Goal: Check status: Check status

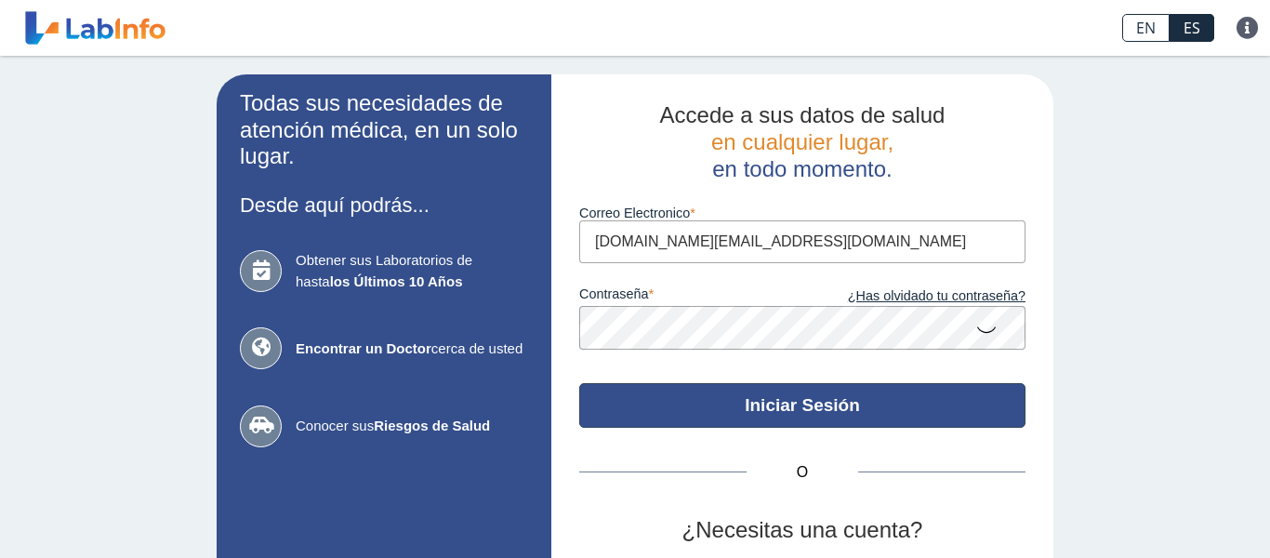
click at [795, 409] on button "Iniciar Sesión" at bounding box center [802, 405] width 446 height 45
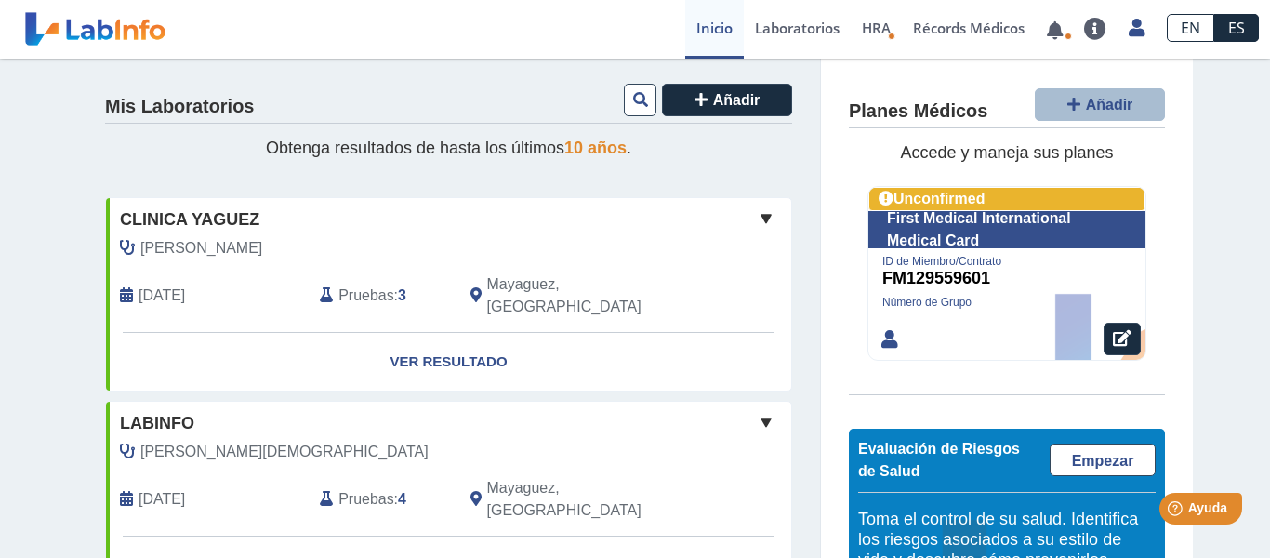
scroll to position [185, 0]
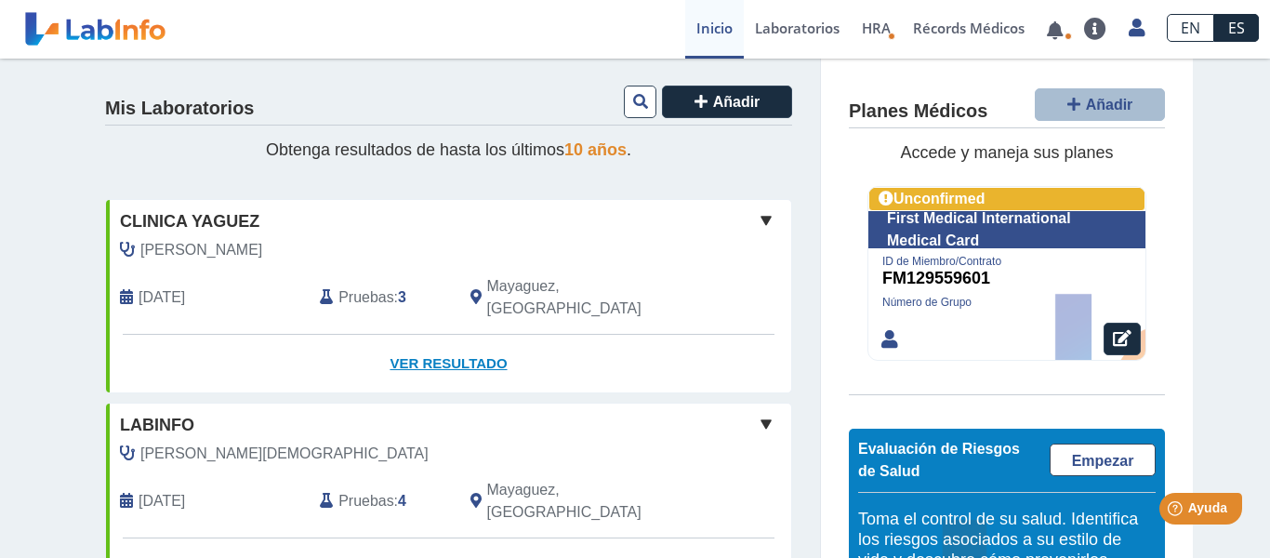
click at [477, 338] on link "Ver Resultado" at bounding box center [448, 364] width 685 height 59
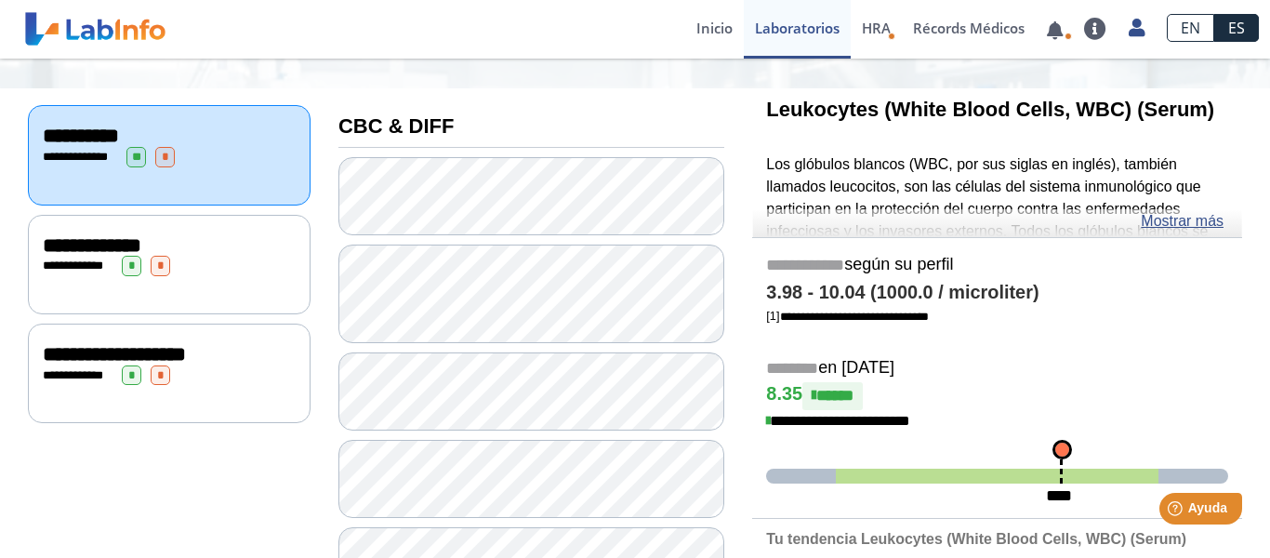
click at [257, 366] on div "**********" at bounding box center [169, 375] width 253 height 20
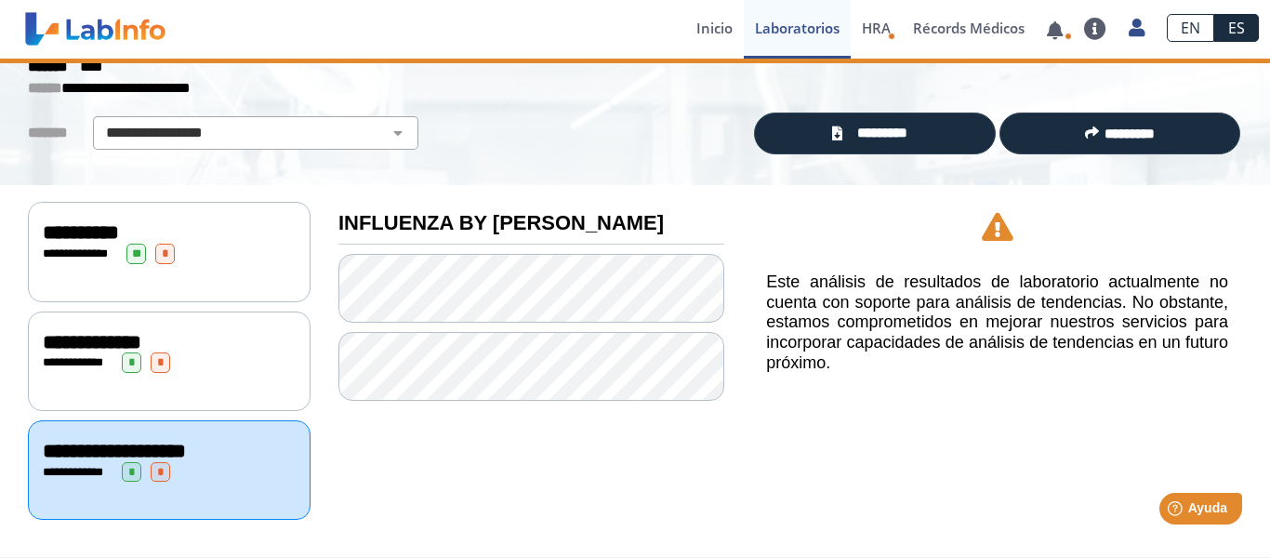
scroll to position [83, 0]
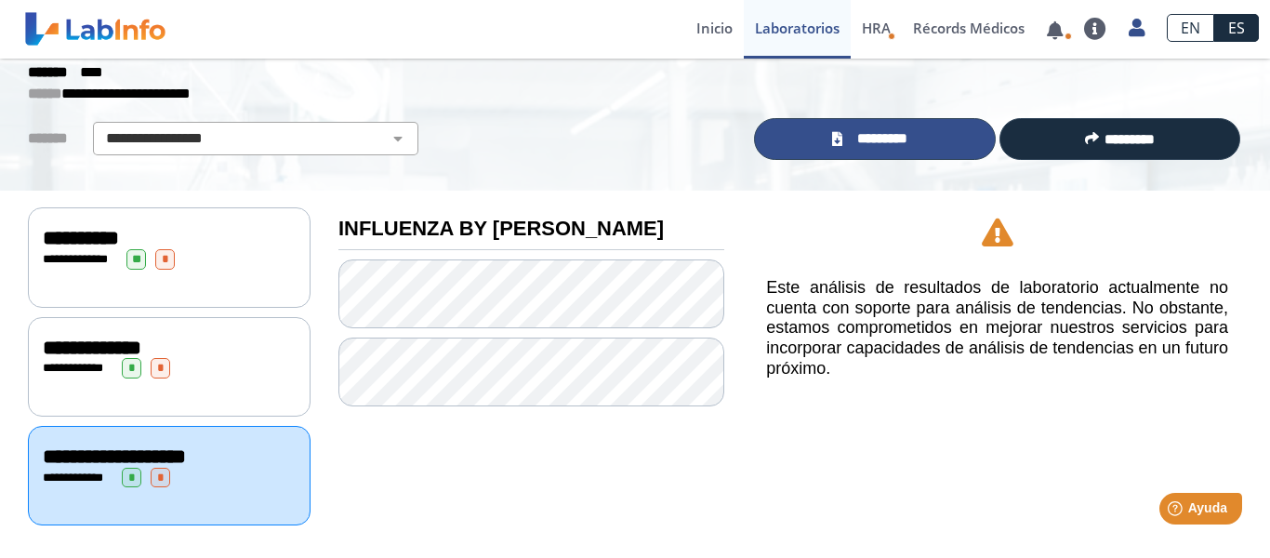
click at [876, 130] on span "*********" at bounding box center [882, 138] width 69 height 21
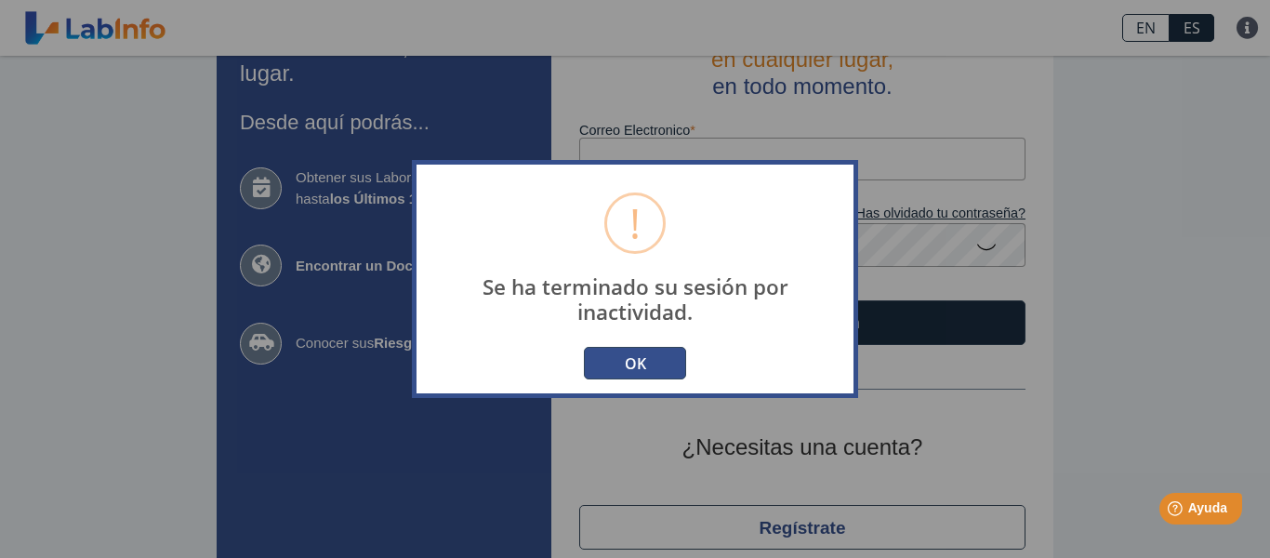
type input "[DOMAIN_NAME][EMAIL_ADDRESS][DOMAIN_NAME]"
click at [640, 361] on button "OK" at bounding box center [635, 363] width 102 height 33
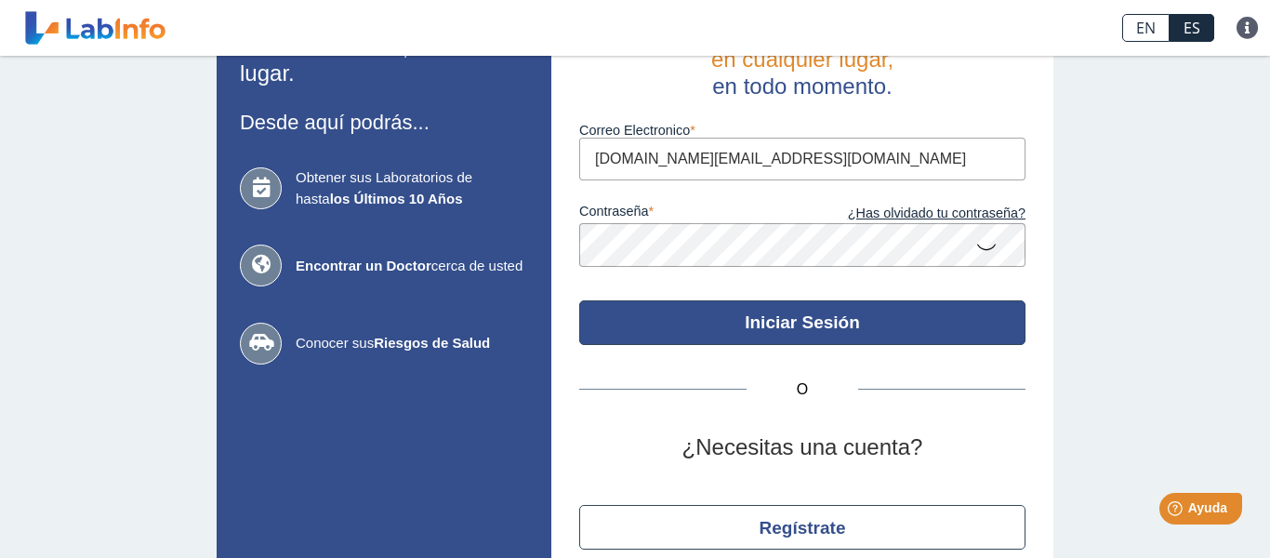
click at [651, 310] on button "Iniciar Sesión" at bounding box center [802, 322] width 446 height 45
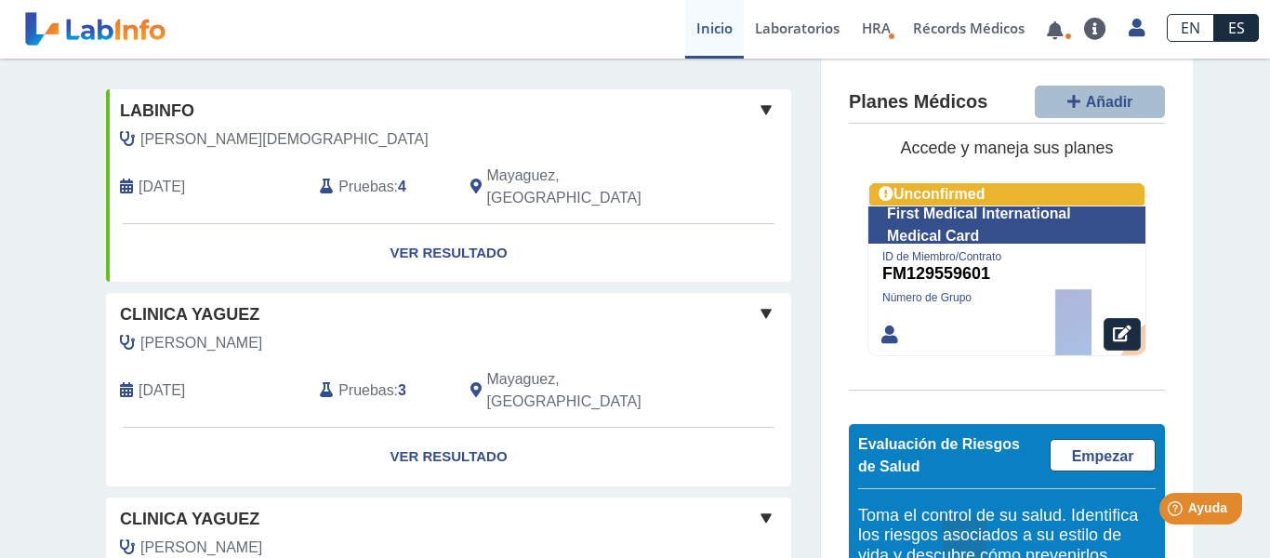
scroll to position [415, 0]
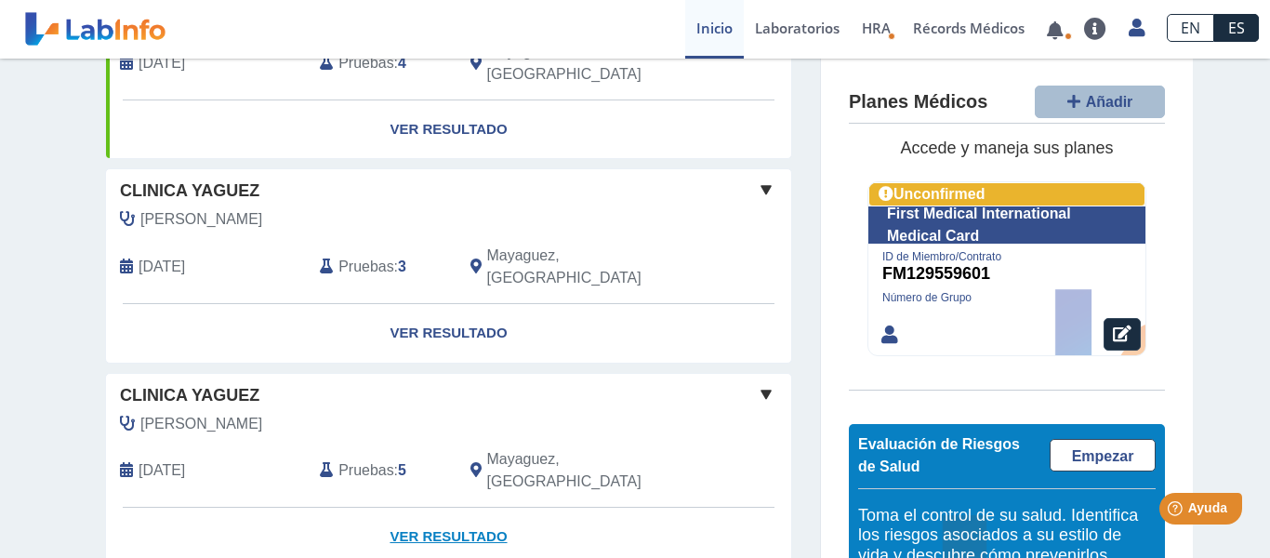
click at [470, 508] on link "Ver Resultado" at bounding box center [448, 537] width 685 height 59
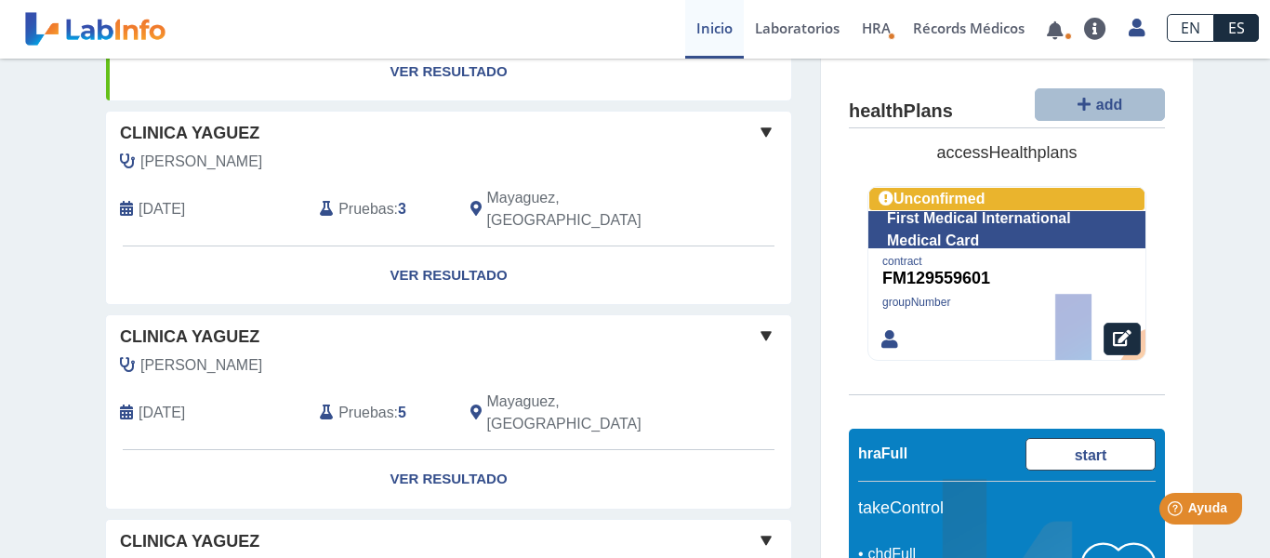
scroll to position [476, 0]
click at [461, 247] on link "Ver Resultado" at bounding box center [448, 276] width 685 height 59
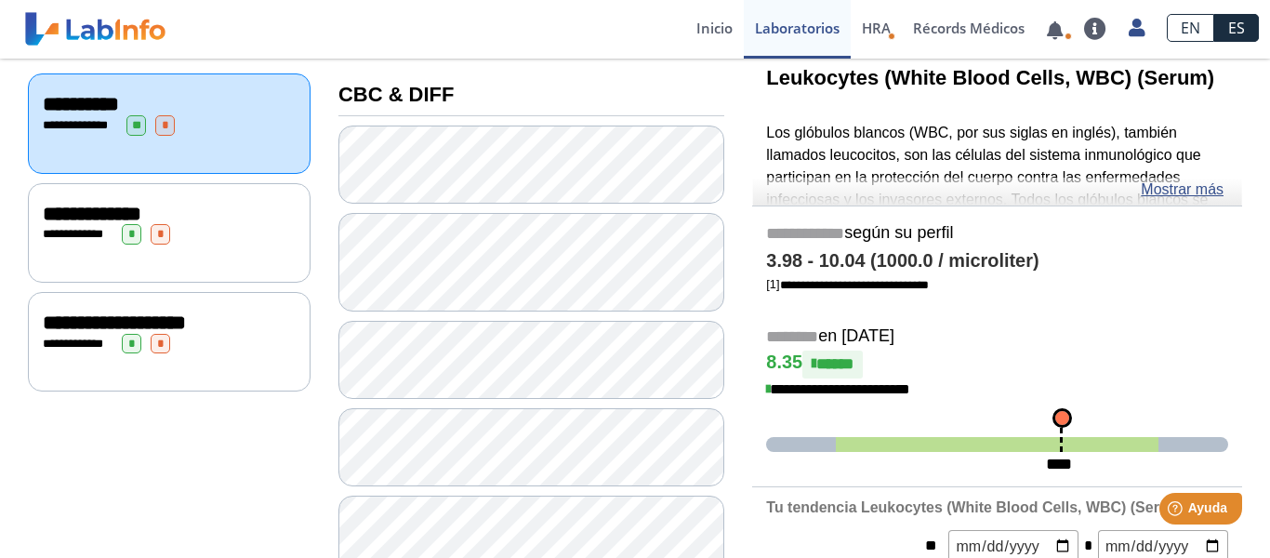
scroll to position [208, 0]
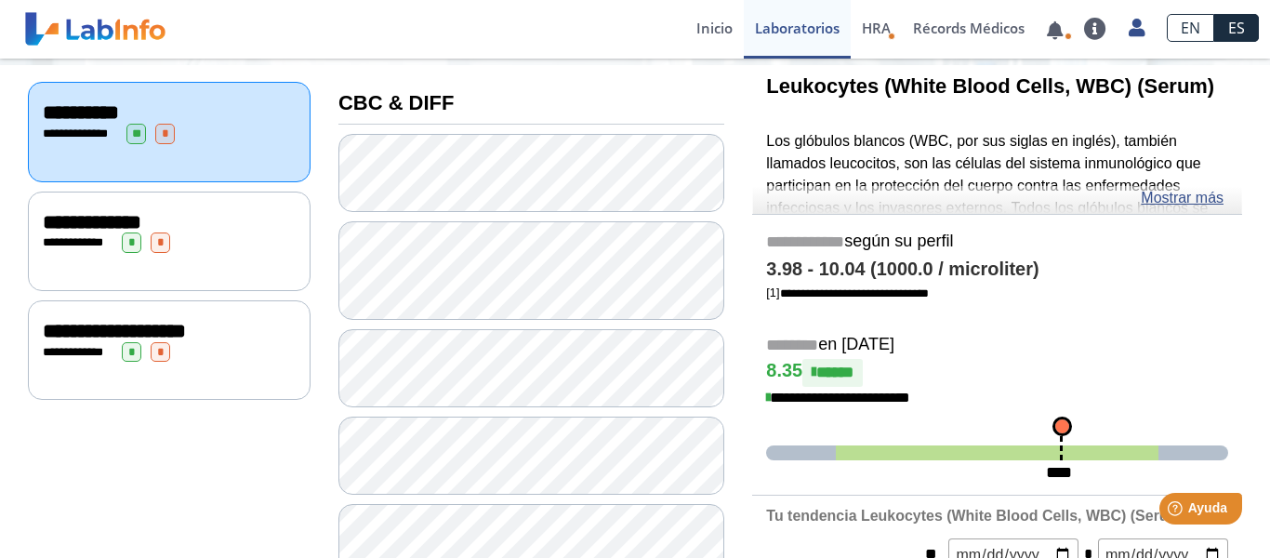
click at [170, 349] on span "*" at bounding box center [161, 352] width 20 height 20
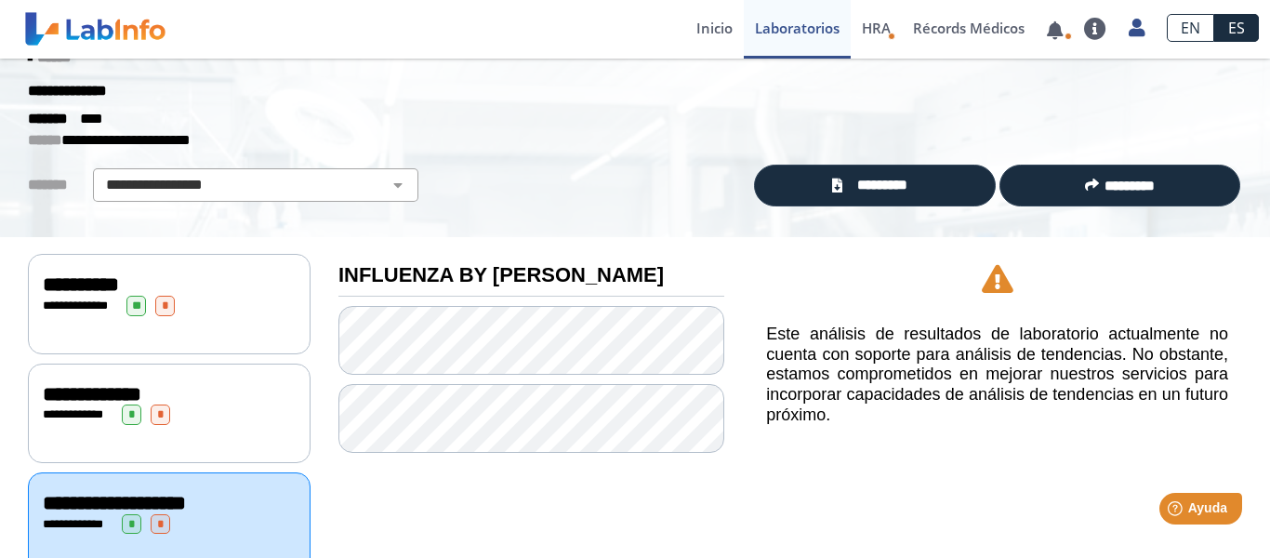
scroll to position [42, 0]
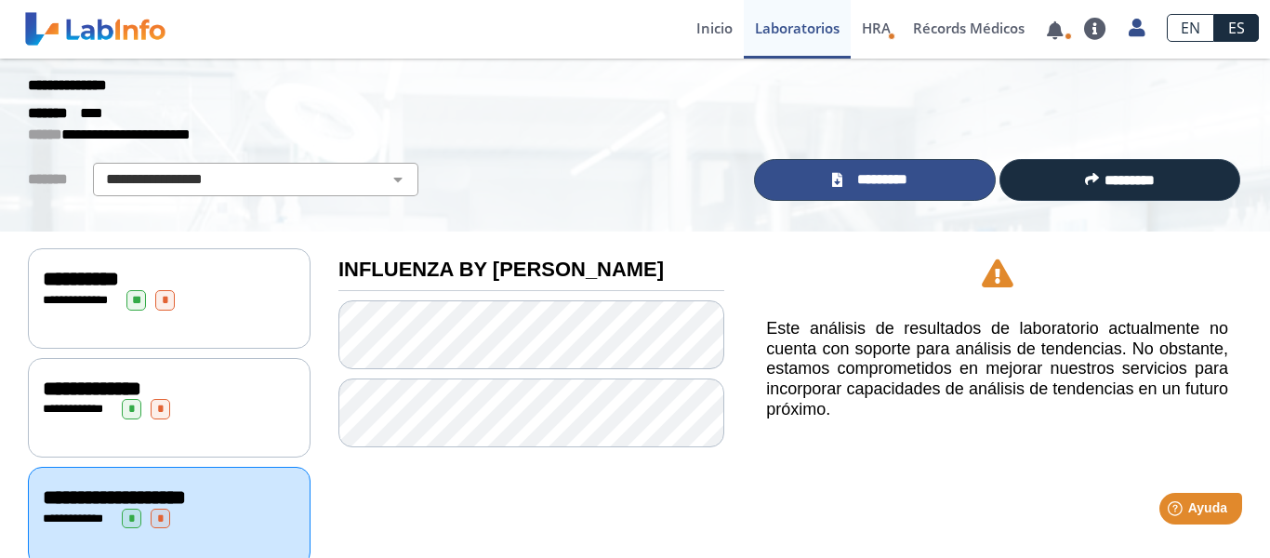
click at [884, 177] on span "*********" at bounding box center [882, 179] width 69 height 21
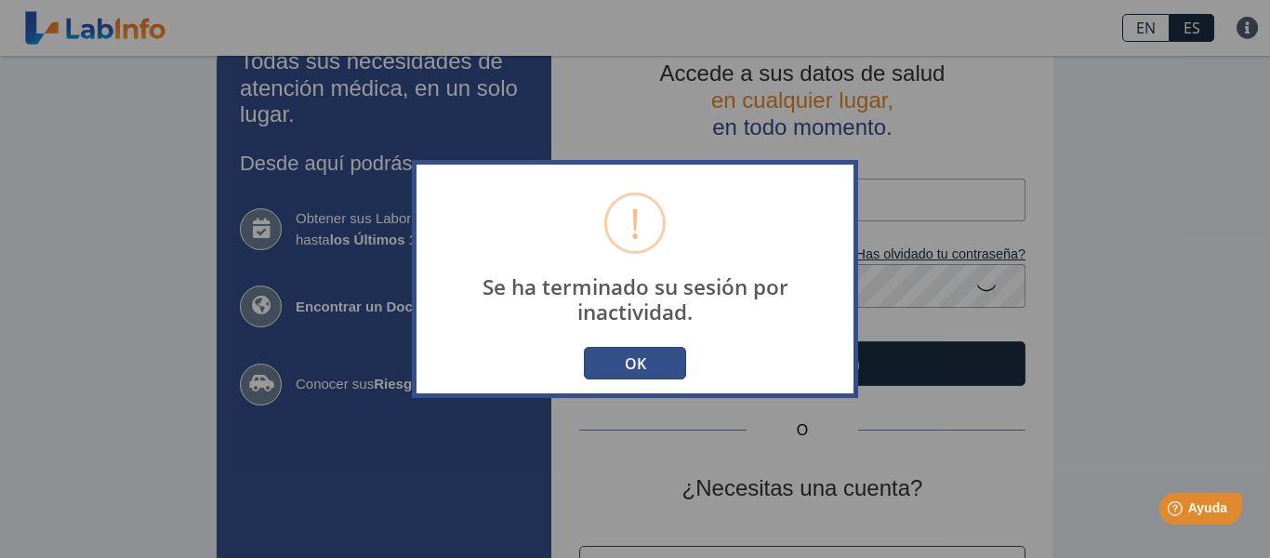
type input "[DOMAIN_NAME][EMAIL_ADDRESS][DOMAIN_NAME]"
click at [649, 370] on button "OK" at bounding box center [635, 363] width 102 height 33
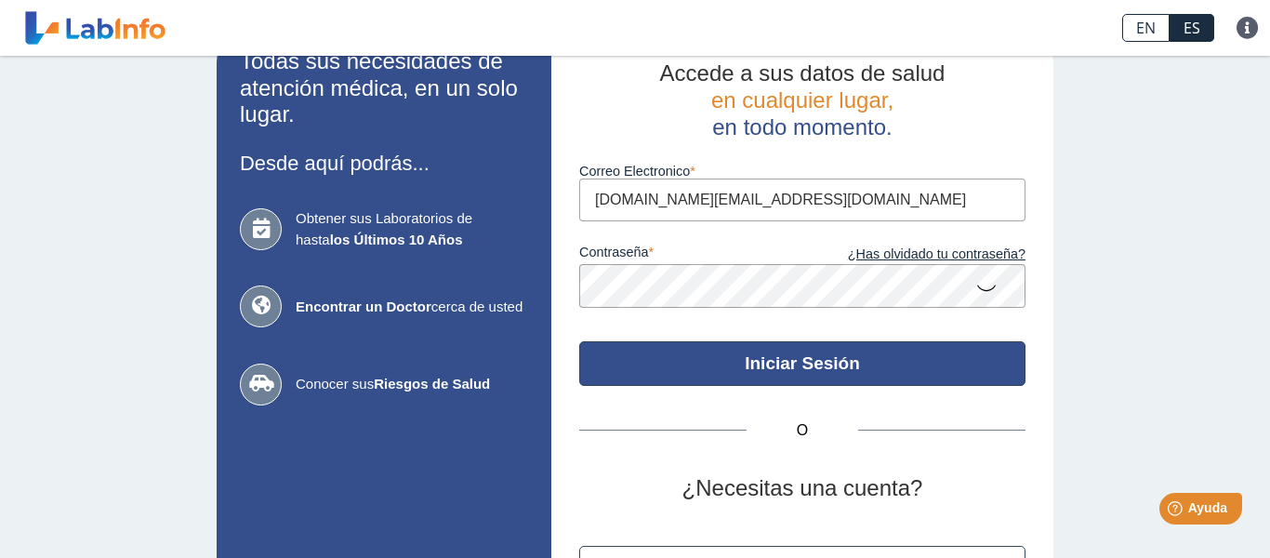
click at [847, 376] on button "Iniciar Sesión" at bounding box center [802, 363] width 446 height 45
